Goal: Information Seeking & Learning: Learn about a topic

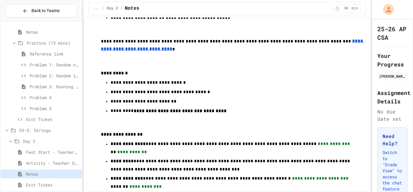
scroll to position [522, 0]
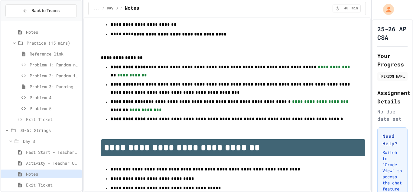
click at [55, 152] on span "Fast Start - Teacher Only" at bounding box center [52, 152] width 53 height 6
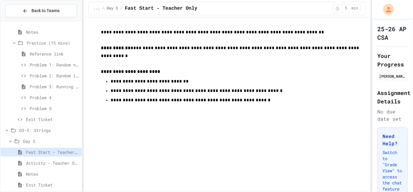
scroll to position [1321, 0]
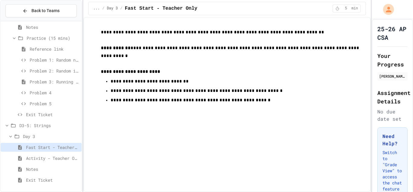
click at [54, 146] on span "Fast Start - Teacher Only" at bounding box center [52, 147] width 53 height 6
click at [54, 143] on div "Day 3" at bounding box center [41, 137] width 81 height 11
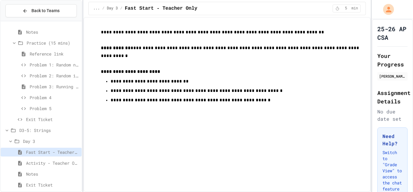
scroll to position [1332, 0]
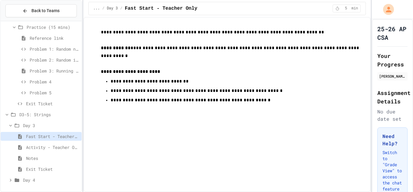
click at [42, 154] on div "Notes" at bounding box center [41, 157] width 81 height 9
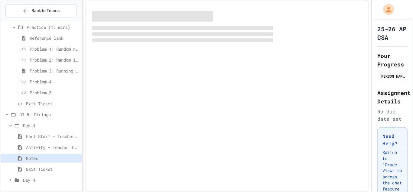
scroll to position [1327, 0]
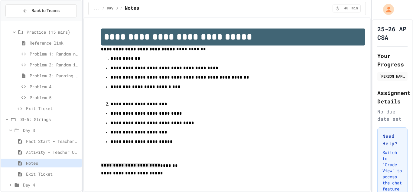
drag, startPoint x: 102, startPoint y: 165, endPoint x: 187, endPoint y: 165, distance: 85.0
click at [187, 165] on p "**********" at bounding box center [233, 165] width 265 height 8
click at [179, 168] on p "**********" at bounding box center [233, 165] width 265 height 8
